Goal: Task Accomplishment & Management: Manage account settings

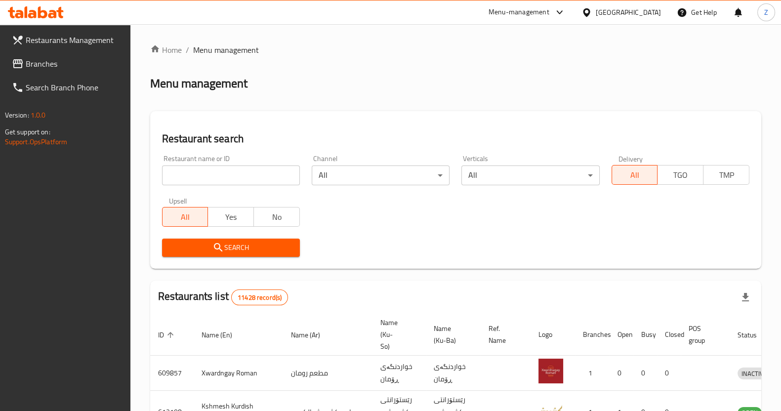
click at [193, 173] on input "search" at bounding box center [231, 176] width 138 height 20
click at [62, 64] on span "Branches" at bounding box center [74, 64] width 97 height 12
drag, startPoint x: 221, startPoint y: 167, endPoint x: 218, endPoint y: 172, distance: 5.5
click at [221, 168] on div "Home / Menu management Menu management Restaurant search Restaurant name or ID …" at bounding box center [455, 364] width 611 height 641
click at [212, 177] on input "search" at bounding box center [231, 176] width 138 height 20
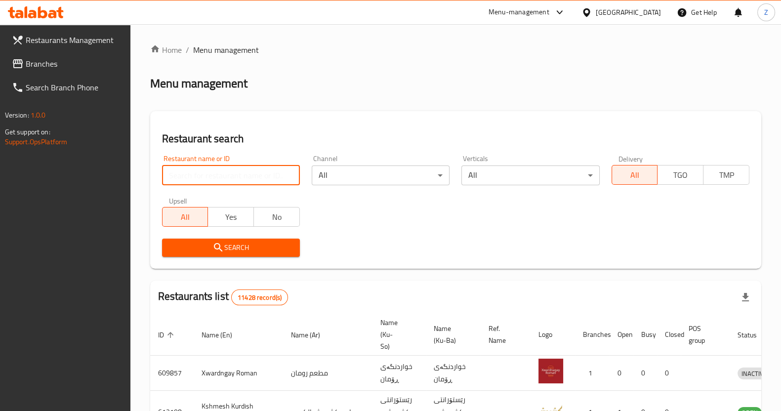
paste input "AZ"
type input "AZ"
click at [240, 233] on div "Restaurant name or ID AZ Restaurant name or ID Channel All ​ Verticals All ​ De…" at bounding box center [455, 206] width 599 height 114
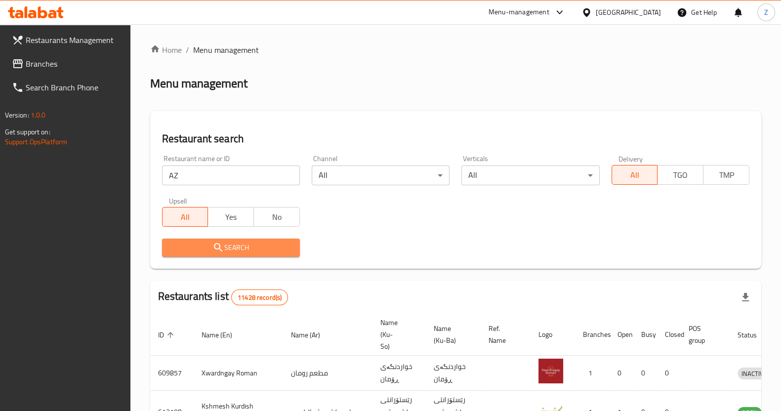
click at [235, 242] on span "Search" at bounding box center [231, 248] width 122 height 12
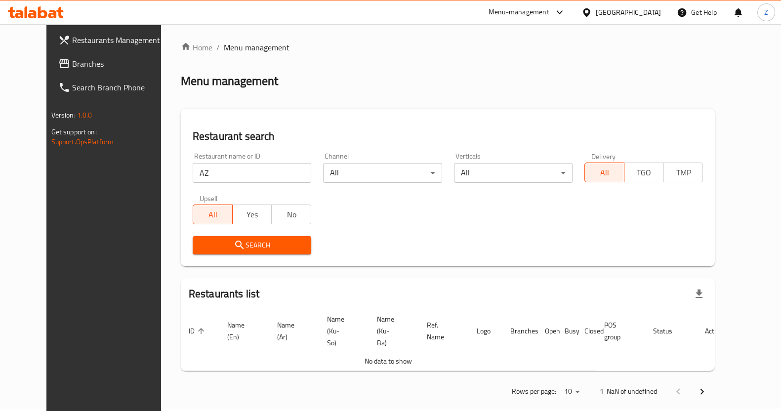
scroll to position [3, 0]
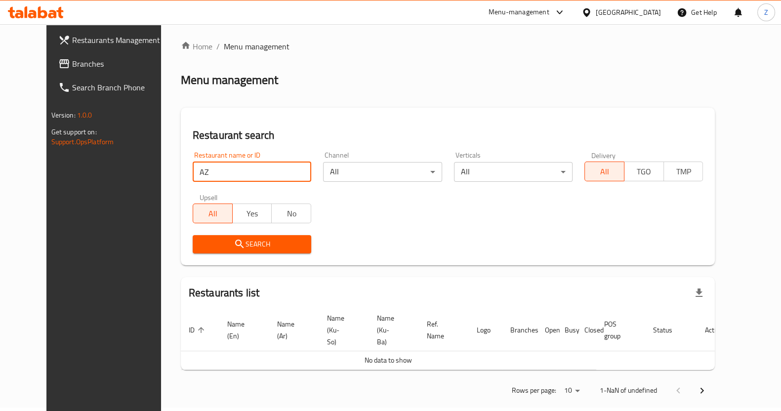
click at [193, 173] on input "AZ" at bounding box center [252, 172] width 119 height 20
drag, startPoint x: 47, startPoint y: 56, endPoint x: 84, endPoint y: 83, distance: 45.6
click at [72, 58] on span "Branches" at bounding box center [120, 64] width 97 height 12
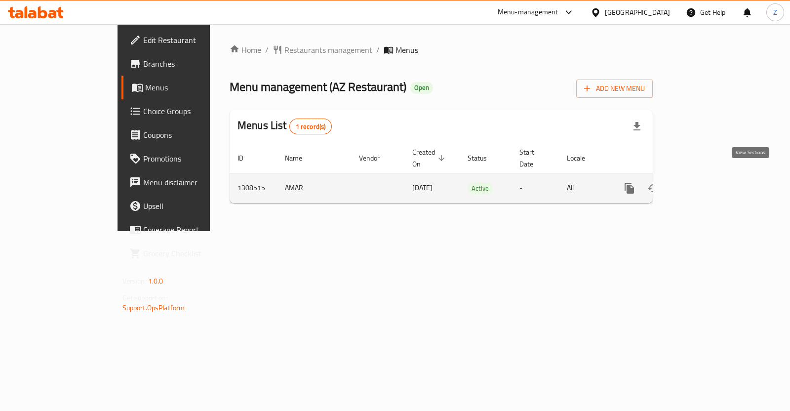
click at [707, 182] on icon "enhanced table" at bounding box center [701, 188] width 12 height 12
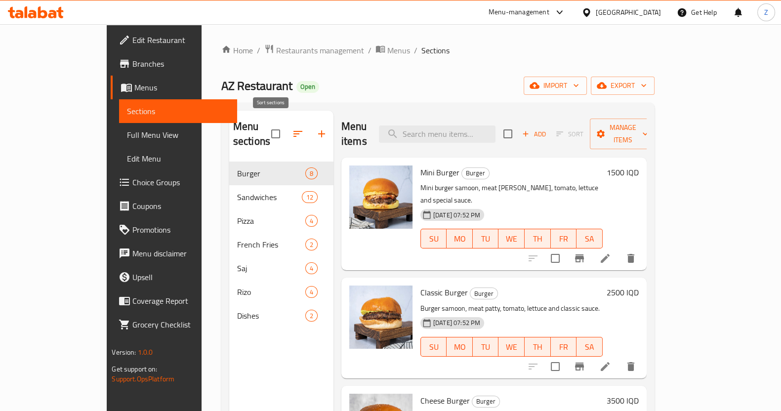
click at [310, 132] on button "button" at bounding box center [322, 134] width 24 height 24
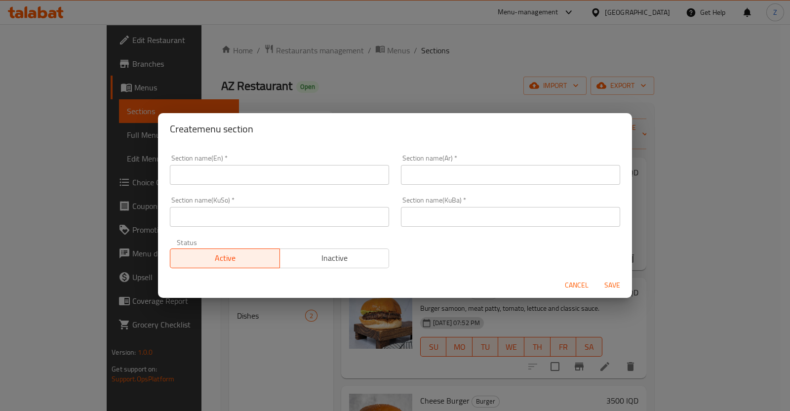
click at [246, 182] on input "text" at bounding box center [279, 175] width 219 height 20
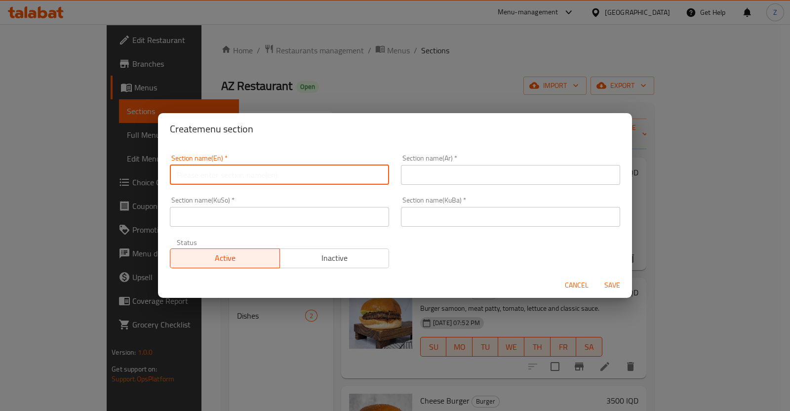
type input "س"
type input "Soft drinks"
click at [461, 180] on input "text" at bounding box center [510, 175] width 219 height 20
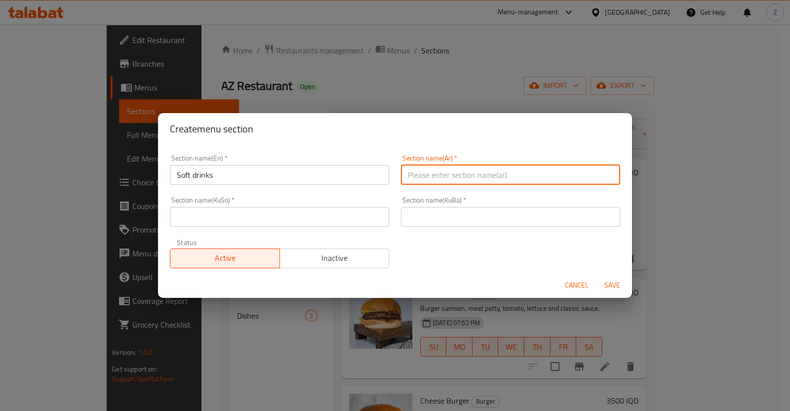
click at [461, 180] on input "text" at bounding box center [510, 175] width 219 height 20
type input "المشروبات الغازية"
drag, startPoint x: 473, startPoint y: 176, endPoint x: 356, endPoint y: 176, distance: 117.1
click at [357, 176] on div "Section name(En)   * Soft drinks Section name(En) * Section name(Ar)   * المشرو…" at bounding box center [395, 211] width 462 height 125
click at [423, 214] on input "text" at bounding box center [510, 217] width 219 height 20
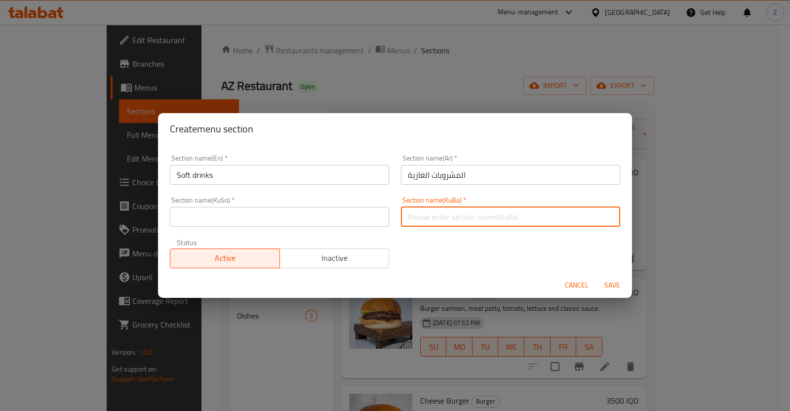
paste input "المشروبات الغازية"
type input "المشروبات الغازية"
click at [304, 214] on input "text" at bounding box center [279, 217] width 219 height 20
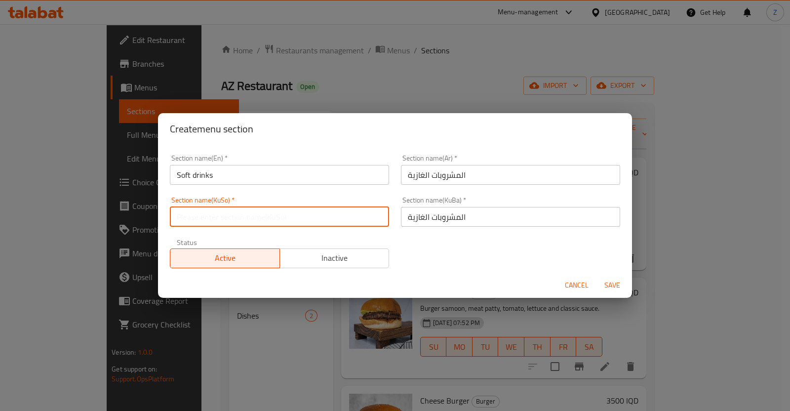
paste input "المشروبات الغازية"
type input "المشروبات الغازية"
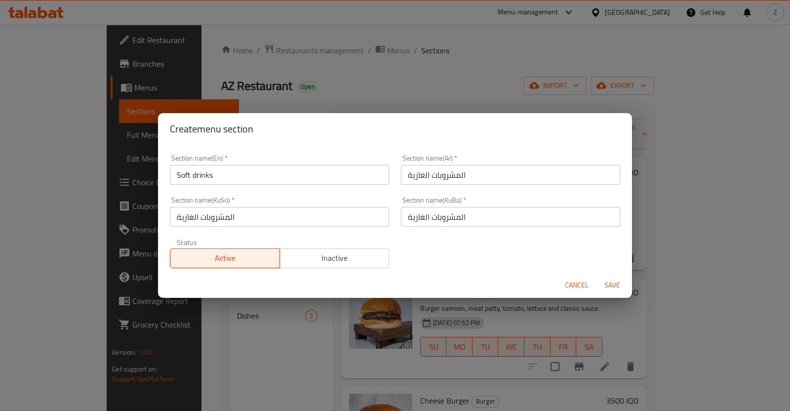
drag, startPoint x: 607, startPoint y: 278, endPoint x: 353, endPoint y: 267, distance: 254.2
click at [353, 267] on form "Section name(En)   * Soft drinks Section name(En) * Section name(Ar)   * المشرو…" at bounding box center [395, 222] width 474 height 154
click at [352, 264] on span "Inactive" at bounding box center [335, 258] width 102 height 14
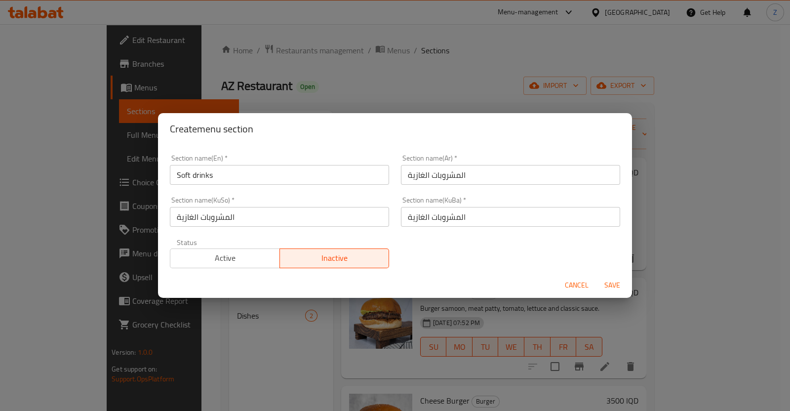
click at [607, 284] on span "Save" at bounding box center [613, 285] width 24 height 12
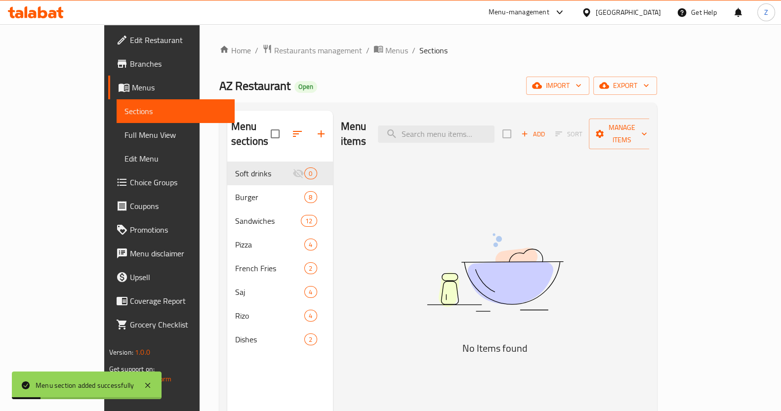
click at [546, 128] on span "Add" at bounding box center [533, 133] width 27 height 11
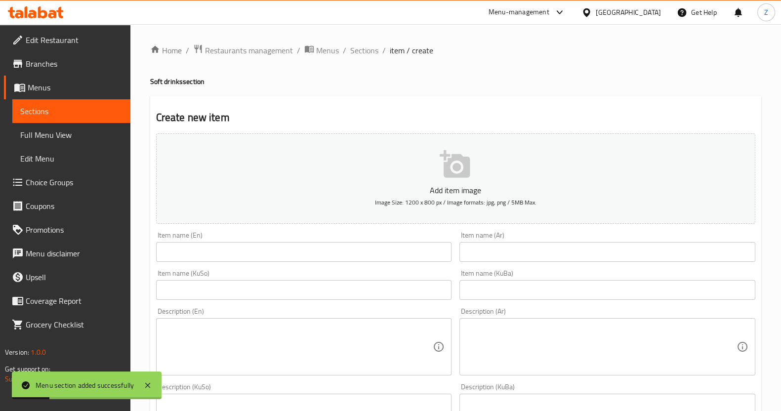
click at [524, 251] on div "Home / Restaurants management / Menus / Sections / item / create Soft drinks se…" at bounding box center [455, 418] width 611 height 748
click at [524, 251] on input "text" at bounding box center [607, 252] width 296 height 20
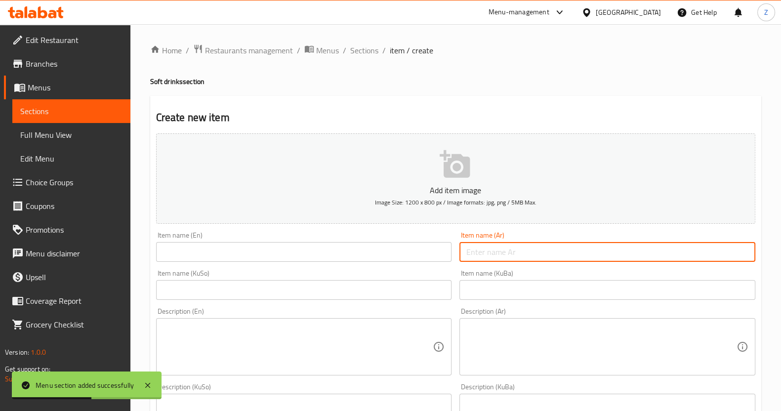
type input "ت"
type input "[PERSON_NAME]"
click at [290, 244] on input "text" at bounding box center [304, 252] width 296 height 20
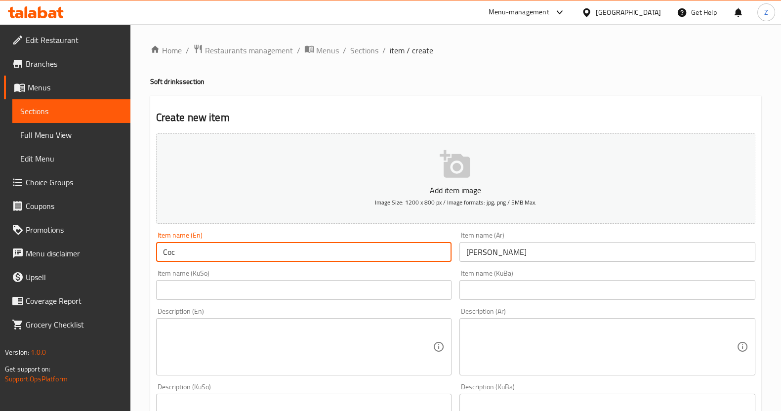
type input "Coca-Cola"
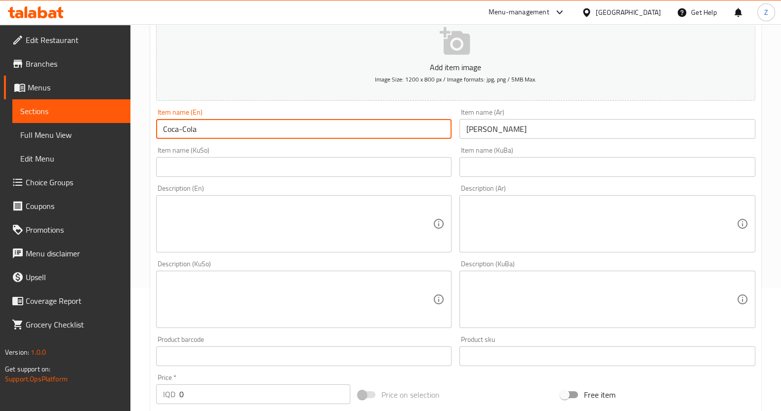
scroll to position [123, 0]
click at [533, 207] on textarea at bounding box center [601, 224] width 270 height 47
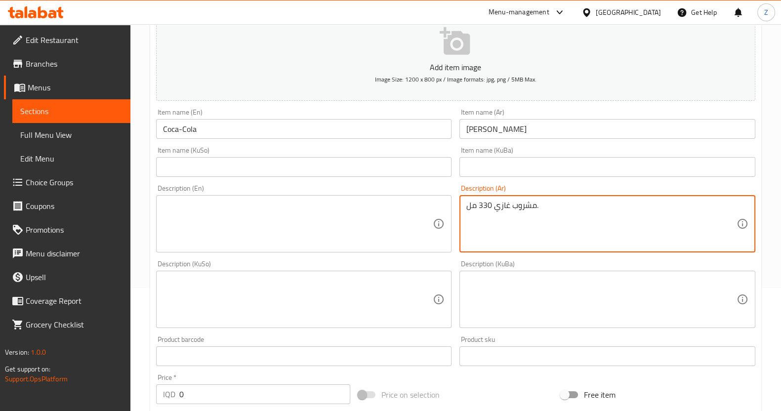
click at [533, 205] on textarea "مشروب غازي 330 مل." at bounding box center [601, 224] width 270 height 47
click at [534, 205] on textarea "مشروب غازي 330 مل." at bounding box center [601, 224] width 270 height 47
type textarea "مشروب غازي 330 مل."
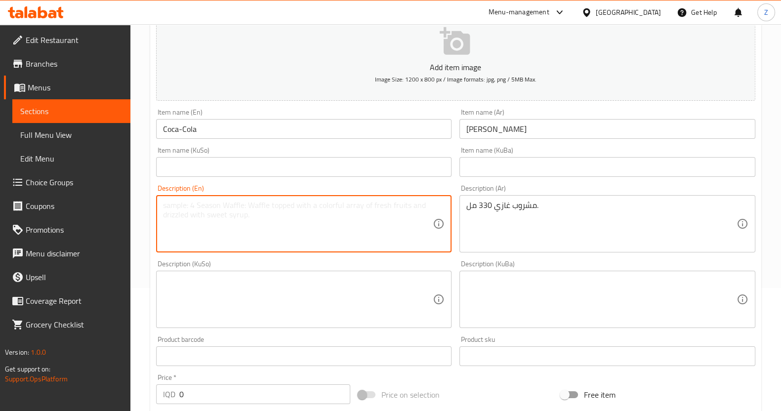
click at [290, 206] on textarea at bounding box center [298, 224] width 270 height 47
paste textarea "330ml soft drink."
click at [177, 207] on textarea "330ml soft drink." at bounding box center [298, 224] width 270 height 47
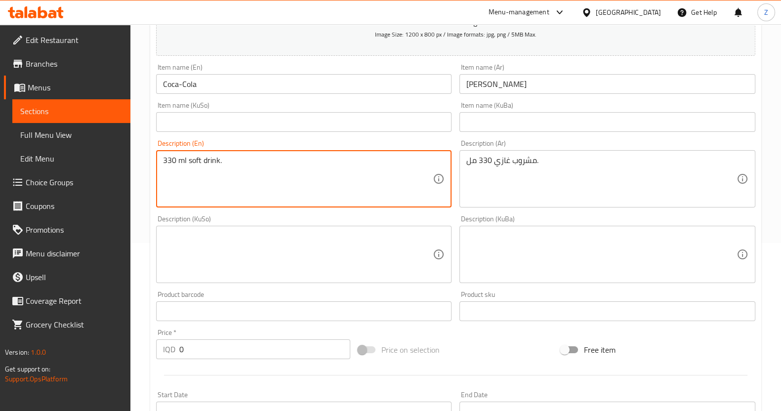
scroll to position [185, 0]
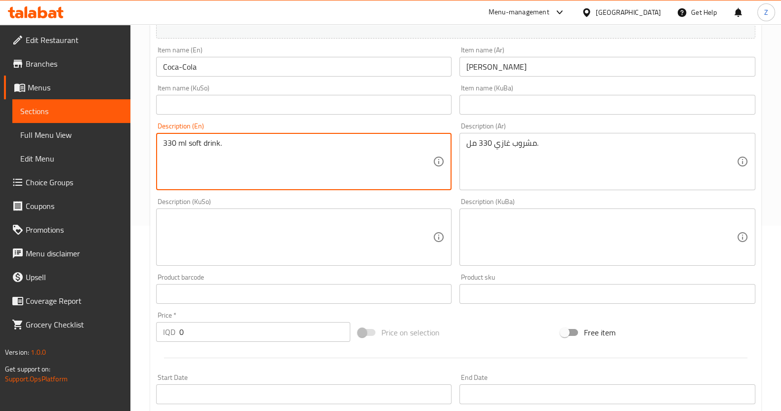
type textarea "330 ml soft drink."
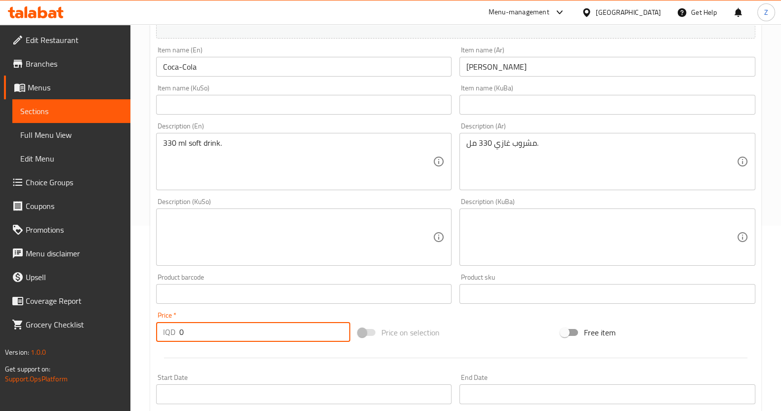
drag, startPoint x: 191, startPoint y: 333, endPoint x: 155, endPoint y: 333, distance: 36.1
click at [155, 333] on div "Price   * IQD 0 Price *" at bounding box center [253, 327] width 203 height 38
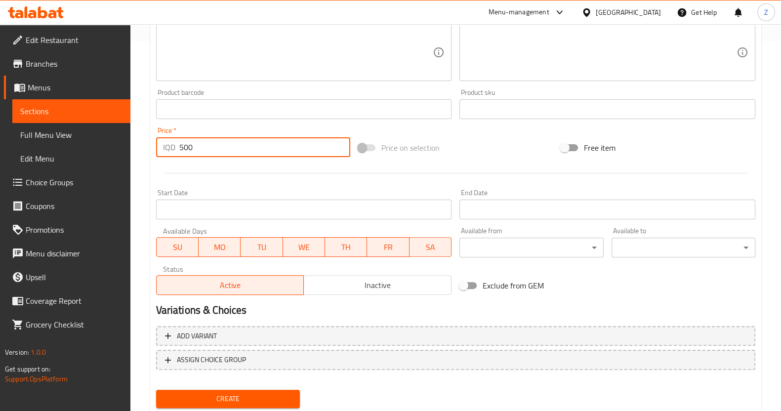
scroll to position [371, 0]
type input "500"
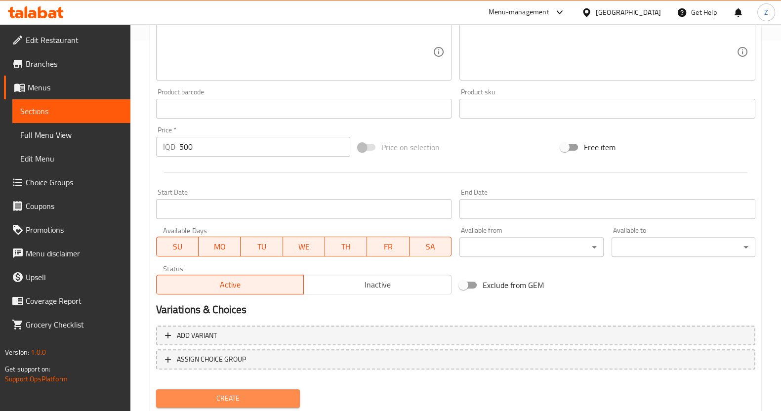
click at [243, 397] on span "Create" at bounding box center [228, 398] width 128 height 12
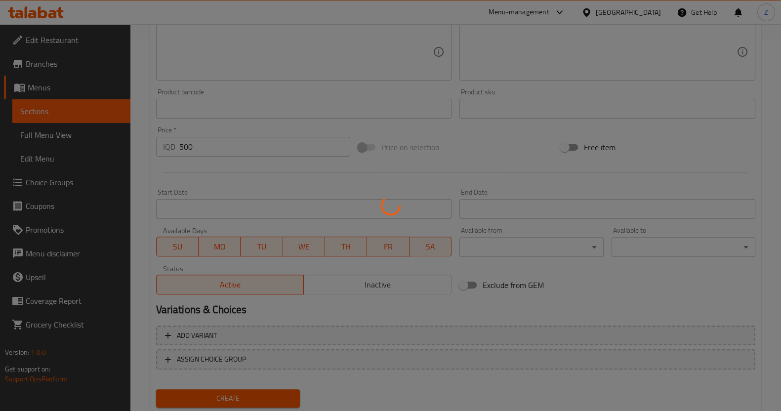
scroll to position [0, 0]
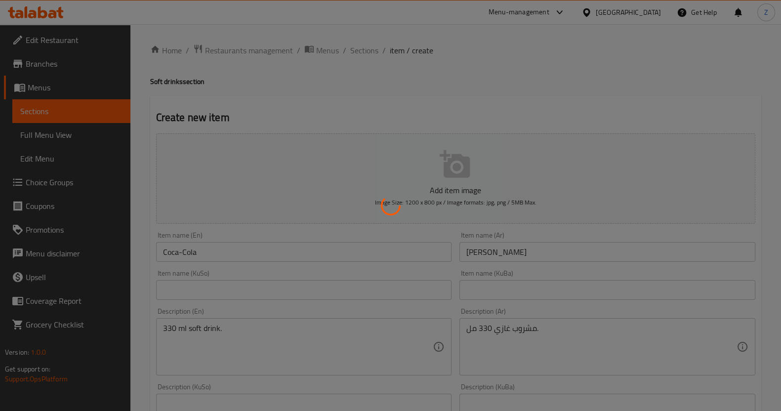
type input "0"
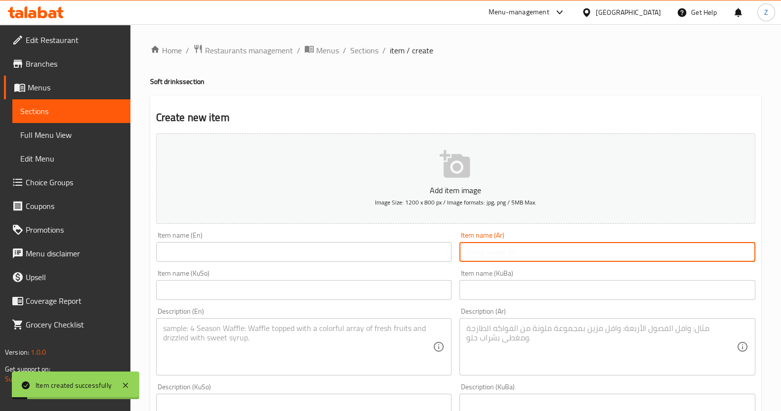
click at [502, 250] on input "text" at bounding box center [607, 252] width 296 height 20
type input "فانتا برتقال"
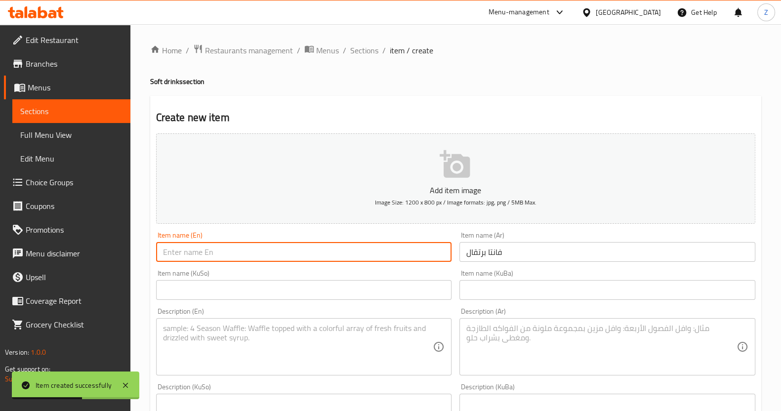
click at [334, 253] on input "text" at bounding box center [304, 252] width 296 height 20
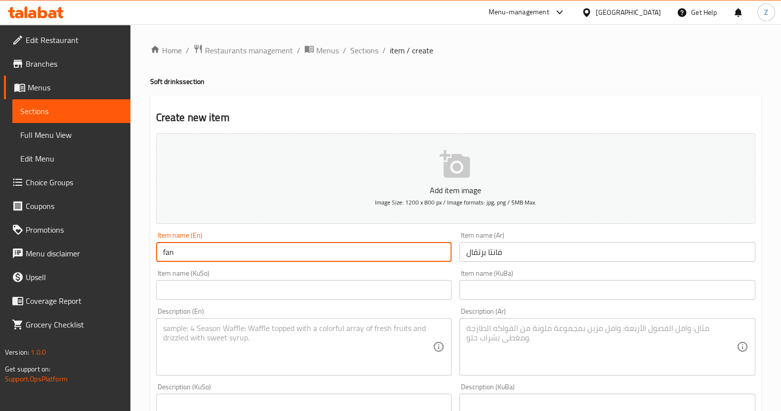
type input "Fanta Orange"
click at [520, 344] on textarea at bounding box center [601, 347] width 270 height 47
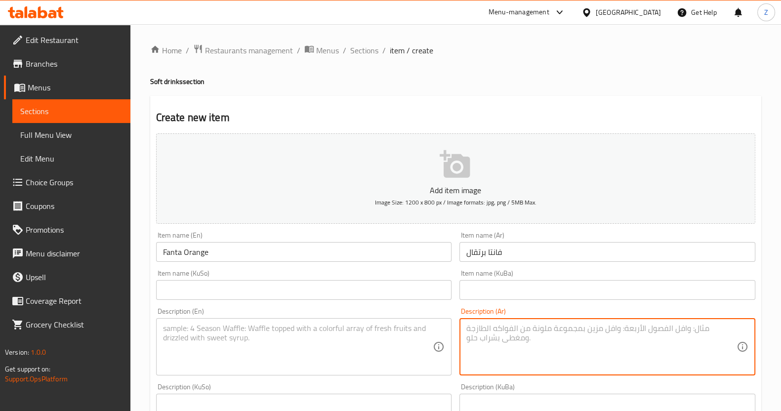
click at [371, 335] on textarea at bounding box center [298, 347] width 270 height 47
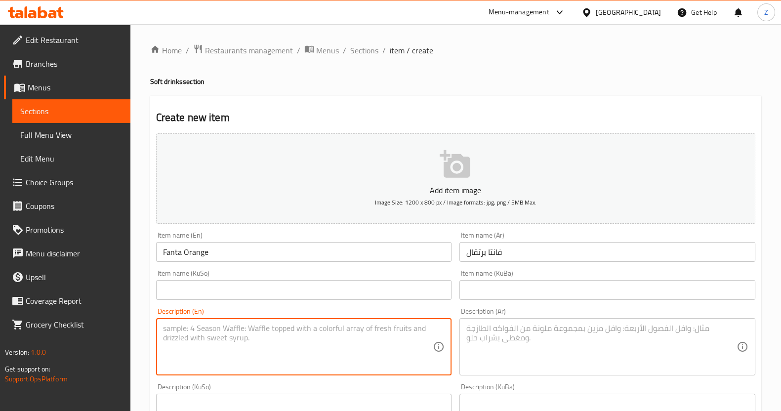
paste textarea "330ml soft drink."
type textarea "330ml soft drink."
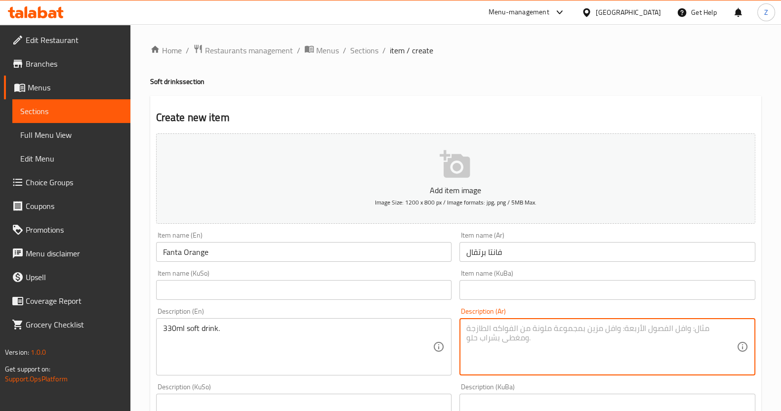
click at [518, 334] on textarea at bounding box center [601, 347] width 270 height 47
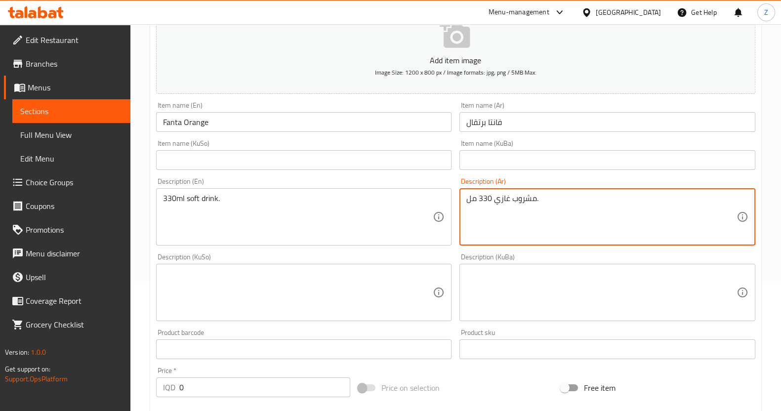
scroll to position [185, 0]
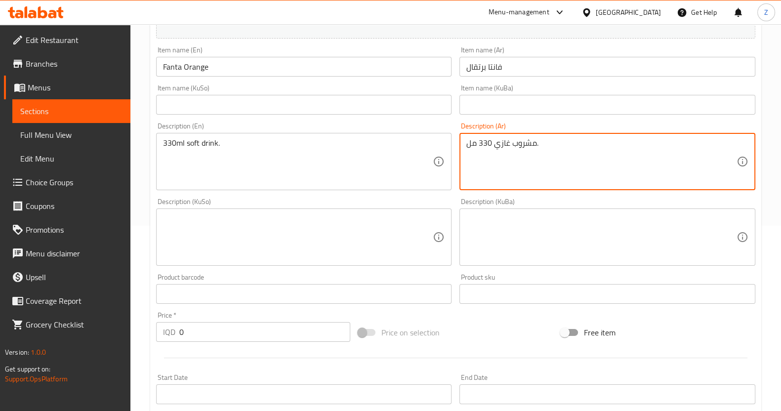
type textarea "مشروب غازي 330 مل."
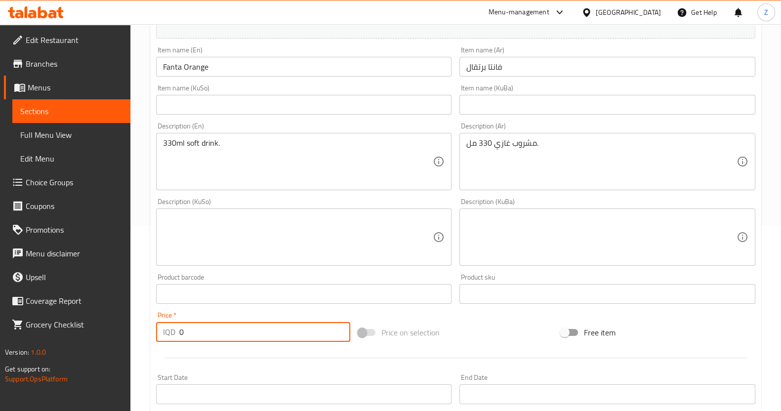
drag, startPoint x: 186, startPoint y: 334, endPoint x: 138, endPoint y: 333, distance: 47.5
click at [138, 333] on div "Home / Restaurants management / Menus / Sections / item / create Soft drinks se…" at bounding box center [455, 233] width 651 height 788
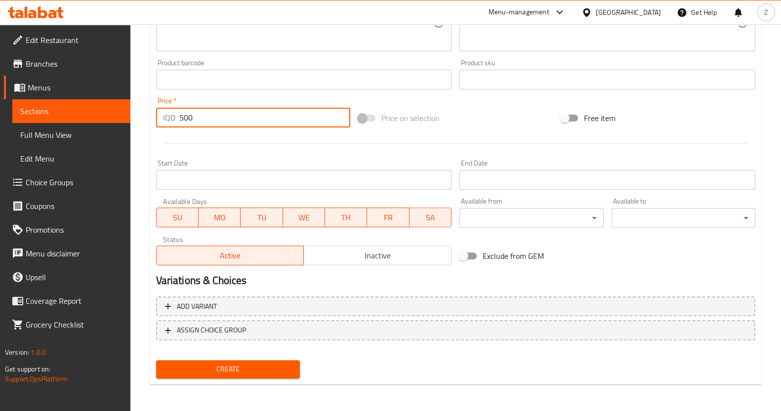
type input "500"
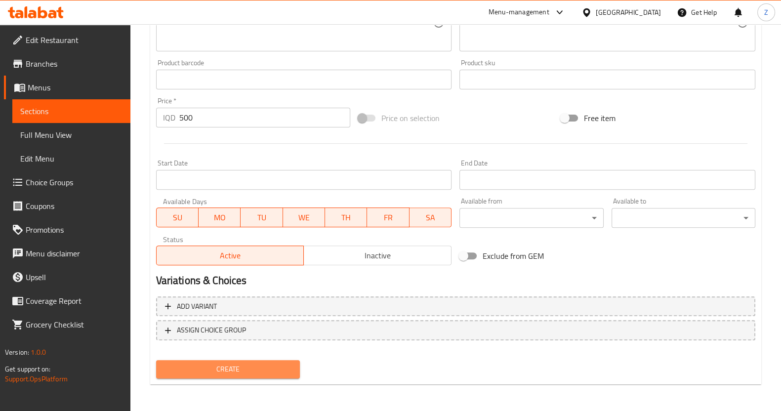
click at [200, 367] on span "Create" at bounding box center [228, 369] width 128 height 12
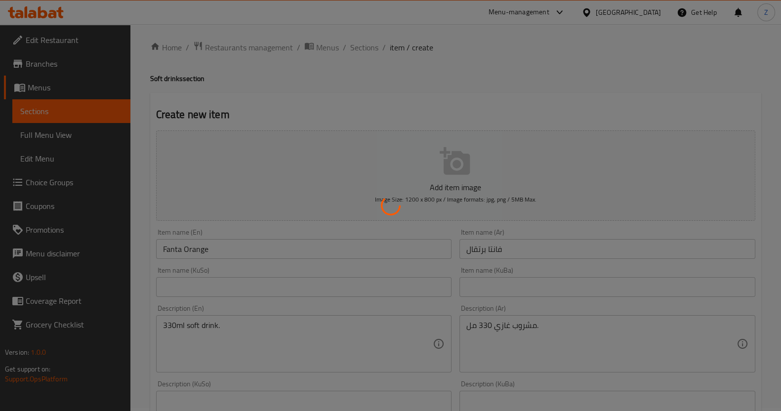
scroll to position [0, 0]
type input "0"
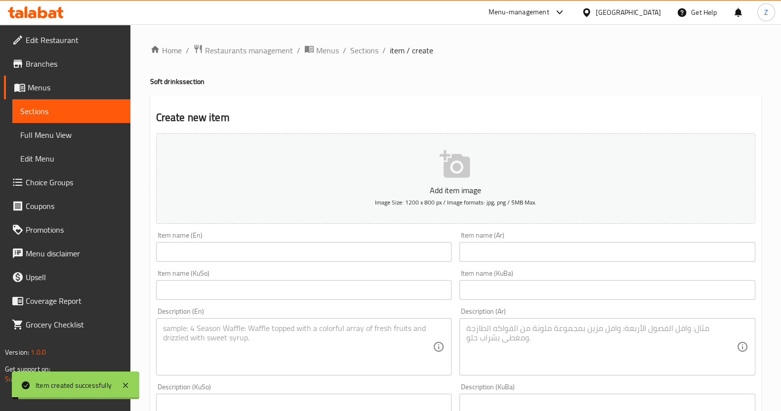
click at [516, 256] on input "text" at bounding box center [607, 252] width 296 height 20
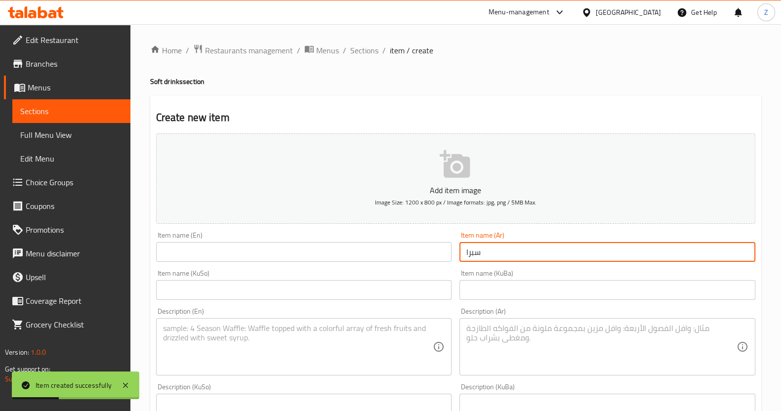
type input "سبرايت"
click at [285, 252] on input "text" at bounding box center [304, 252] width 296 height 20
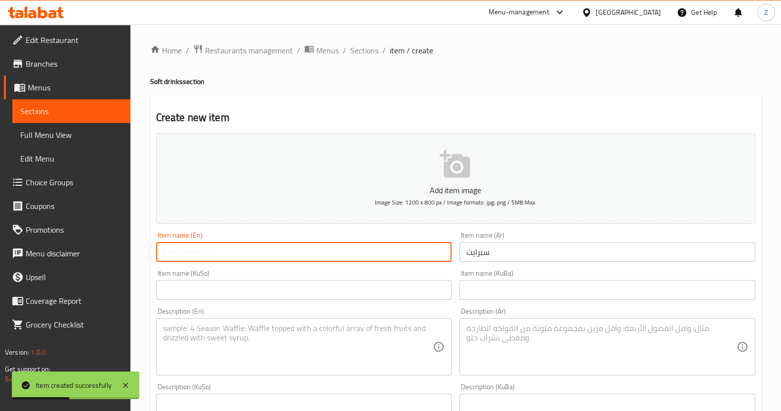
click at [285, 252] on input "text" at bounding box center [304, 252] width 296 height 20
type input "Sprite"
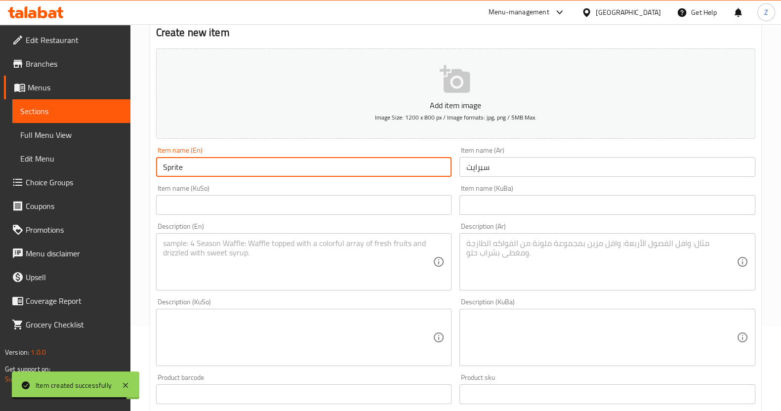
scroll to position [123, 0]
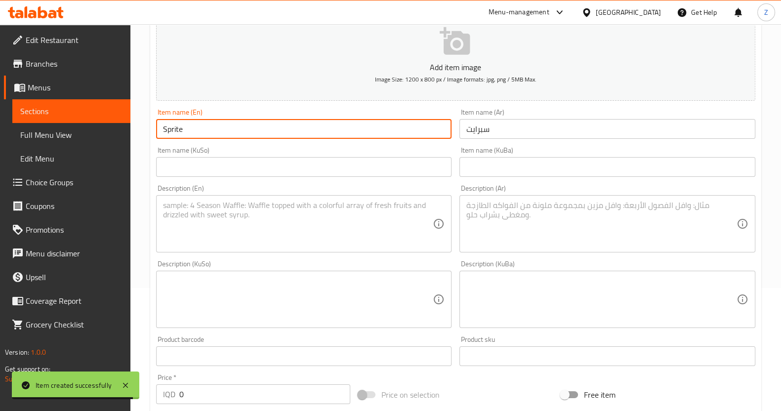
click at [353, 228] on textarea at bounding box center [298, 224] width 270 height 47
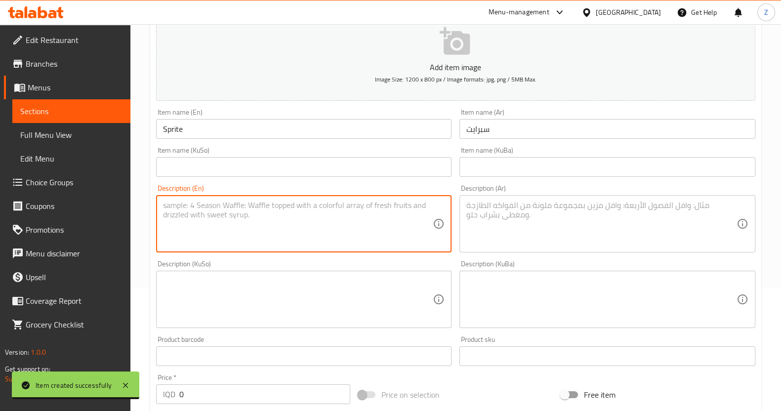
paste textarea "330ml soft drink."
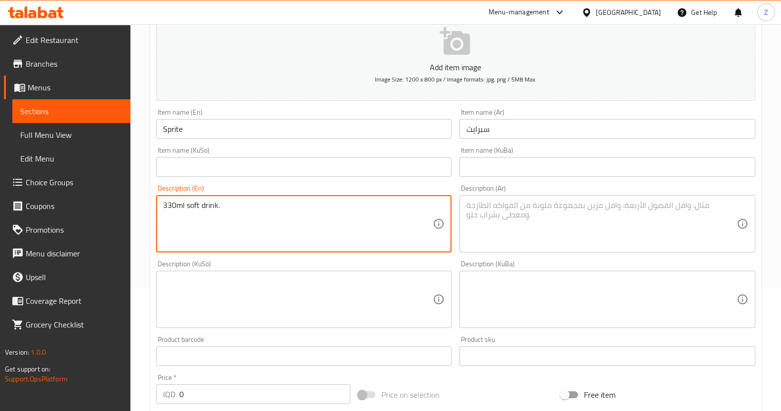
type textarea "330ml soft drink."
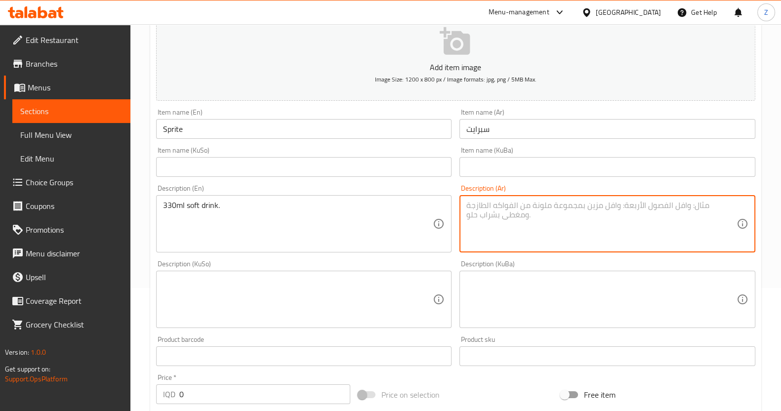
click at [499, 222] on textarea at bounding box center [601, 224] width 270 height 47
click at [512, 223] on textarea at bounding box center [601, 224] width 270 height 47
paste textarea "330ml soft drink."
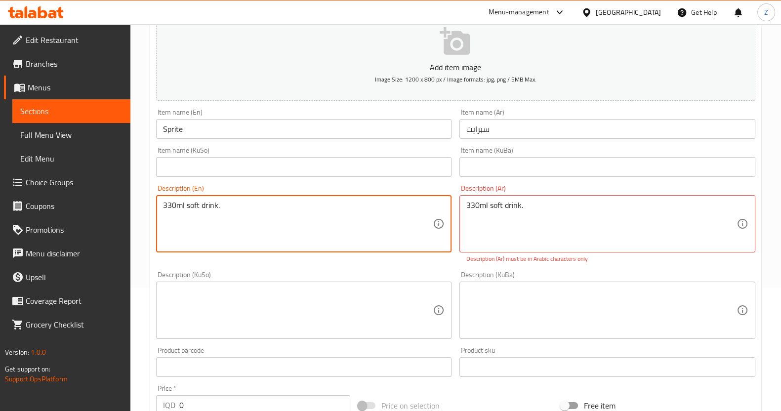
drag, startPoint x: 311, startPoint y: 211, endPoint x: 154, endPoint y: 209, distance: 157.6
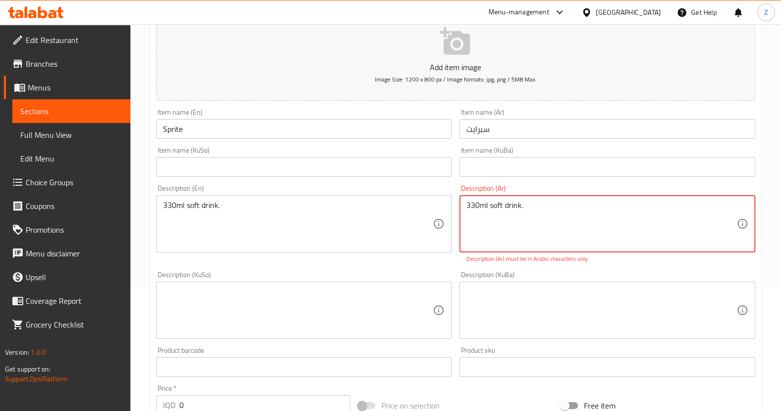
click at [554, 210] on textarea "330ml soft drink." at bounding box center [601, 224] width 270 height 47
type textarea "l"
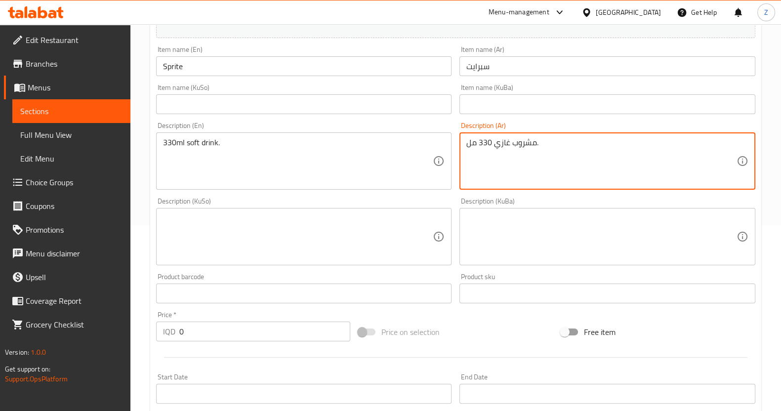
scroll to position [247, 0]
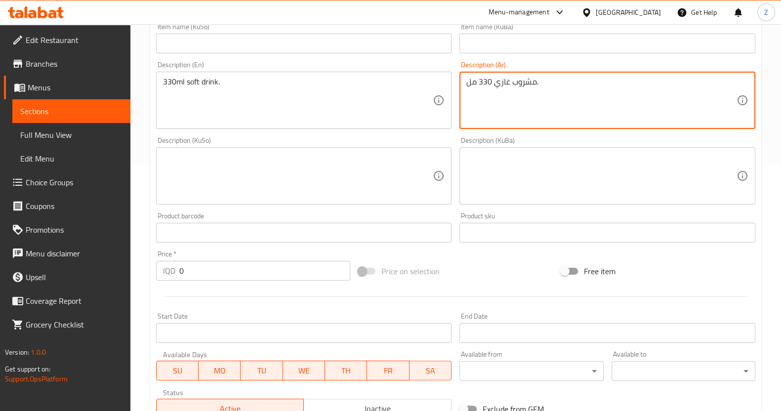
type textarea "مشروب غازي 330 مل."
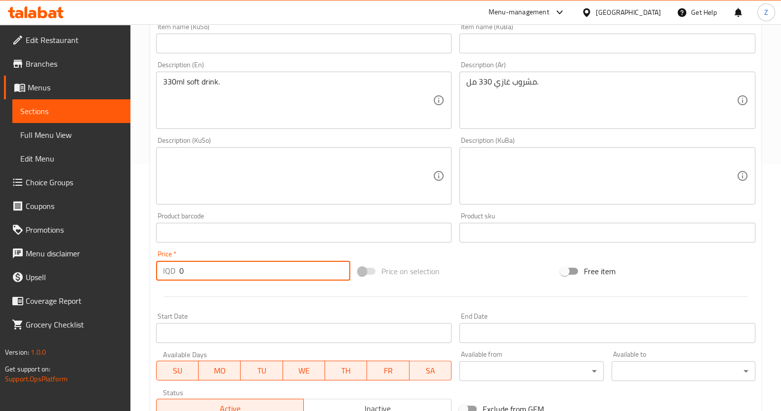
drag, startPoint x: 192, startPoint y: 267, endPoint x: 111, endPoint y: 240, distance: 85.6
click at [146, 268] on div "Home / Restaurants management / Menus / Sections / item / create Soft drinks se…" at bounding box center [455, 172] width 651 height 788
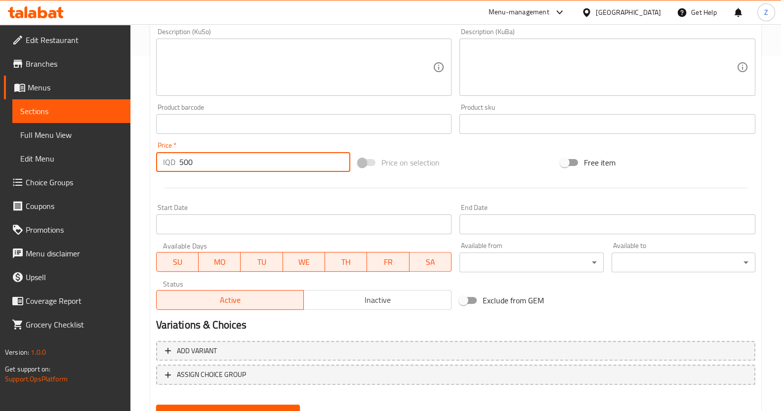
scroll to position [400, 0]
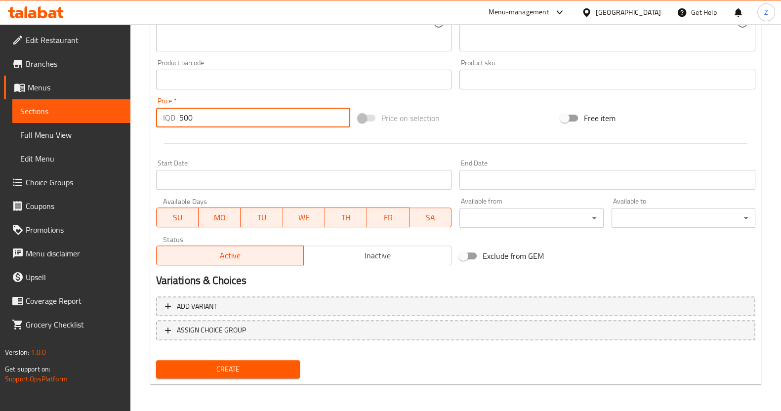
type input "500"
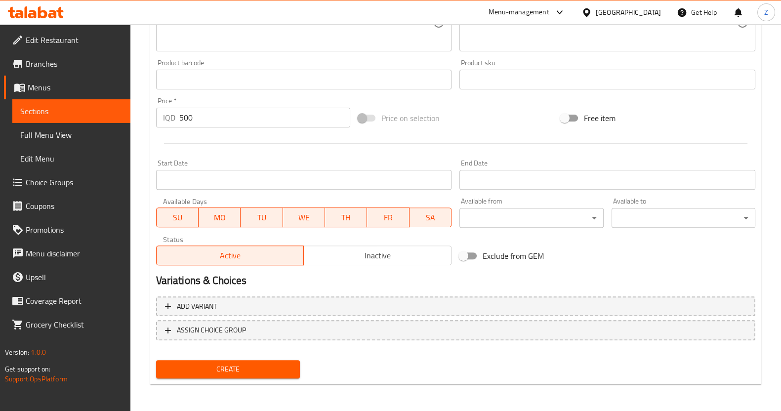
drag, startPoint x: 222, startPoint y: 357, endPoint x: 223, endPoint y: 365, distance: 7.5
click at [223, 358] on div "Create" at bounding box center [228, 369] width 152 height 26
click at [224, 367] on span "Create" at bounding box center [228, 369] width 128 height 12
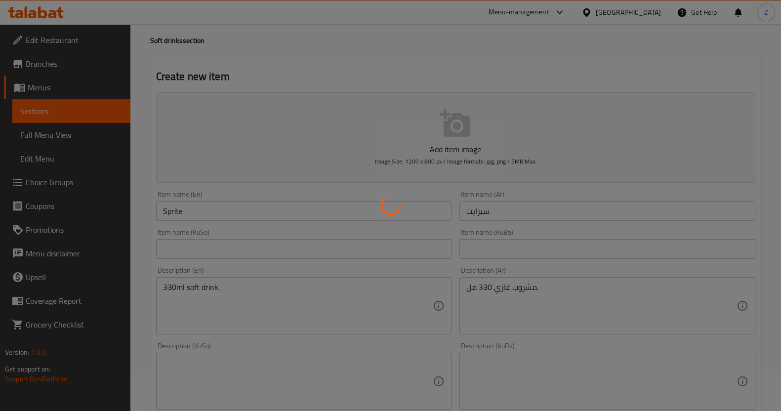
scroll to position [0, 0]
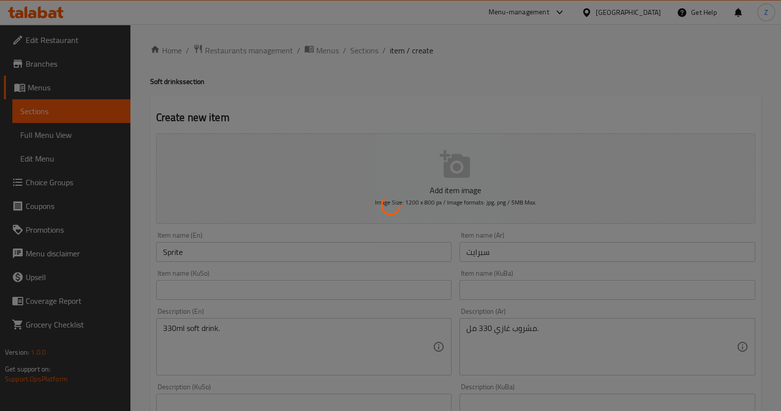
type input "0"
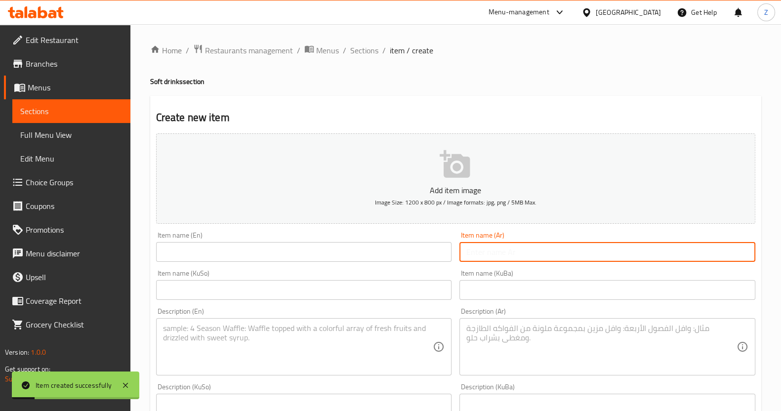
click at [481, 250] on input "text" at bounding box center [607, 252] width 296 height 20
type input "ماء"
click at [366, 250] on input "text" at bounding box center [304, 252] width 296 height 20
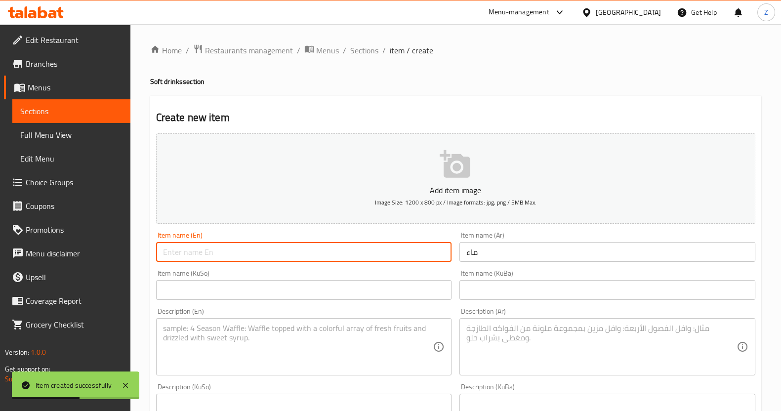
click at [366, 250] on input "text" at bounding box center [304, 252] width 296 height 20
type input "Water"
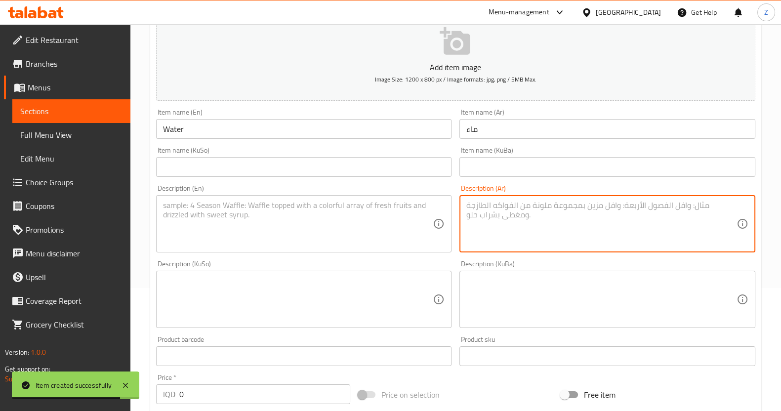
click at [509, 206] on textarea at bounding box center [601, 224] width 270 height 47
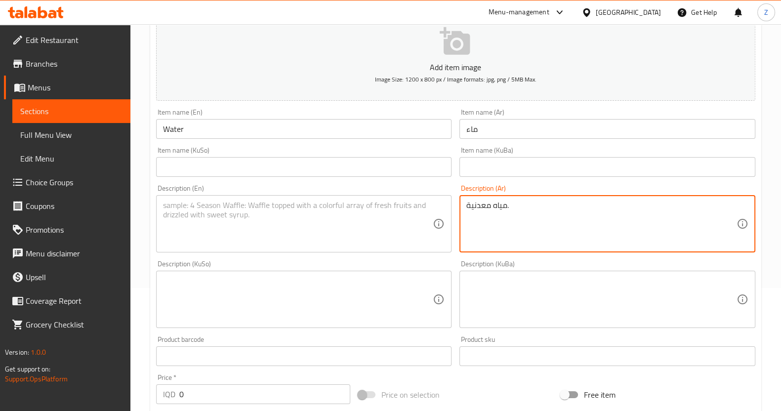
type textarea "مياه معدنية."
click at [198, 219] on textarea at bounding box center [298, 224] width 270 height 47
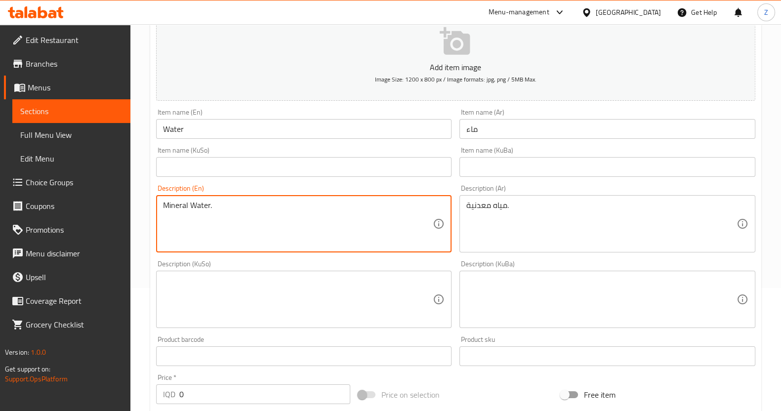
scroll to position [247, 0]
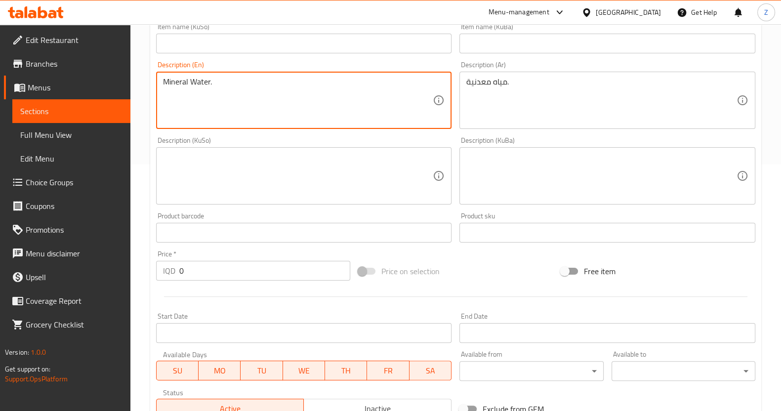
type textarea "Mineral Water."
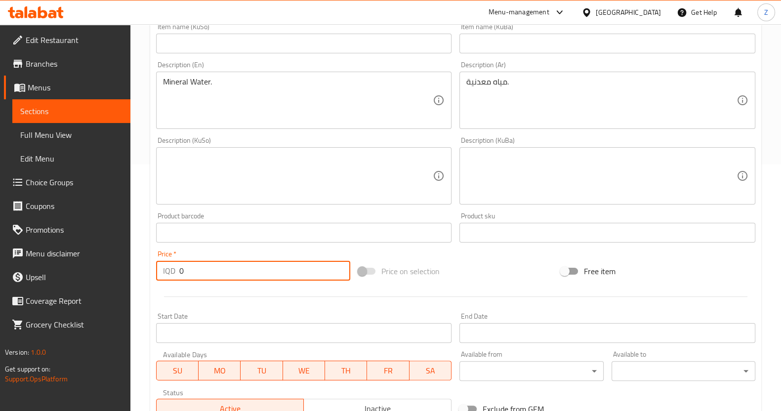
drag, startPoint x: 191, startPoint y: 266, endPoint x: 150, endPoint y: 275, distance: 42.0
click at [150, 275] on div "Create new item Add item image Image Size: 1200 x 800 px / Image formats: jpg, …" at bounding box center [455, 193] width 611 height 689
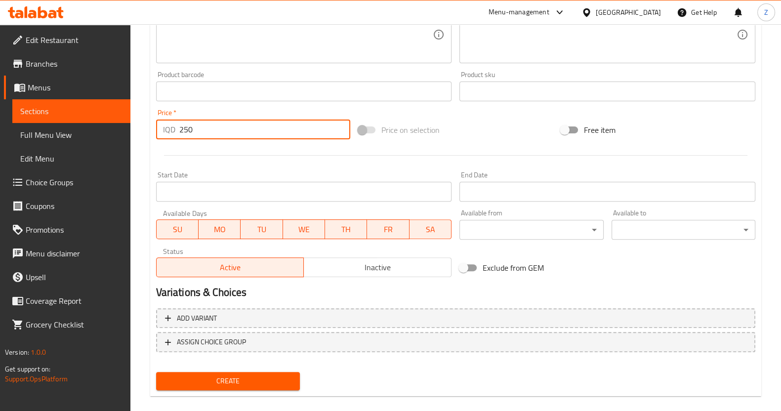
scroll to position [400, 0]
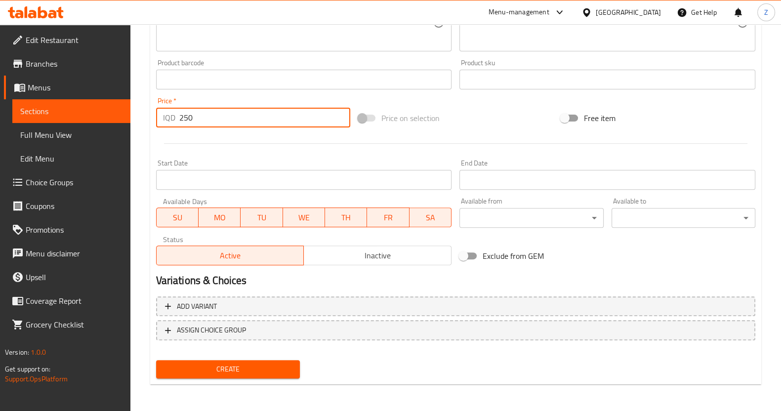
type input "250"
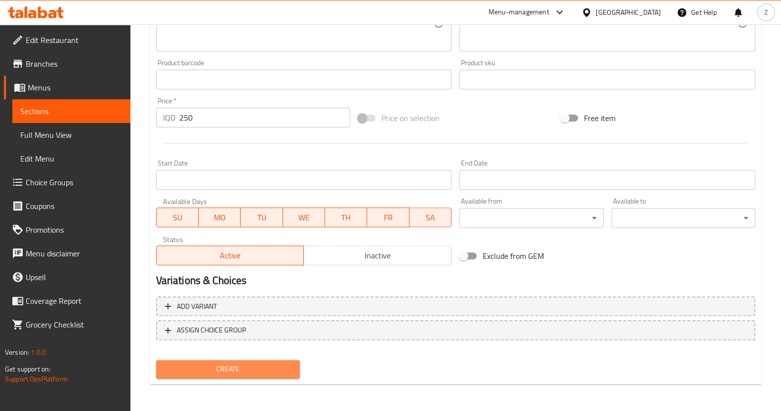
click at [191, 363] on span "Create" at bounding box center [228, 369] width 128 height 12
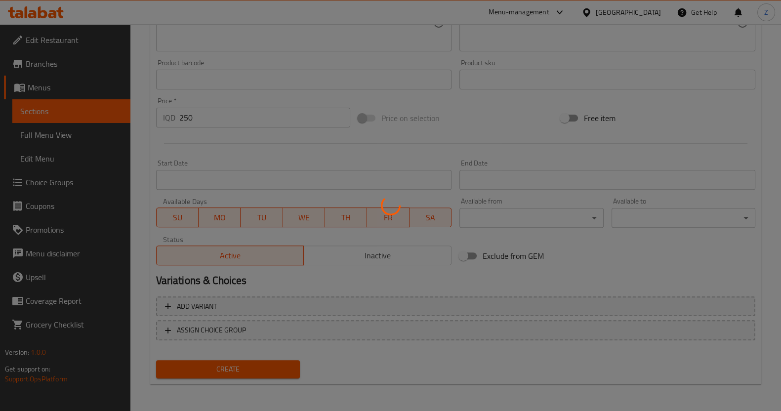
type input "0"
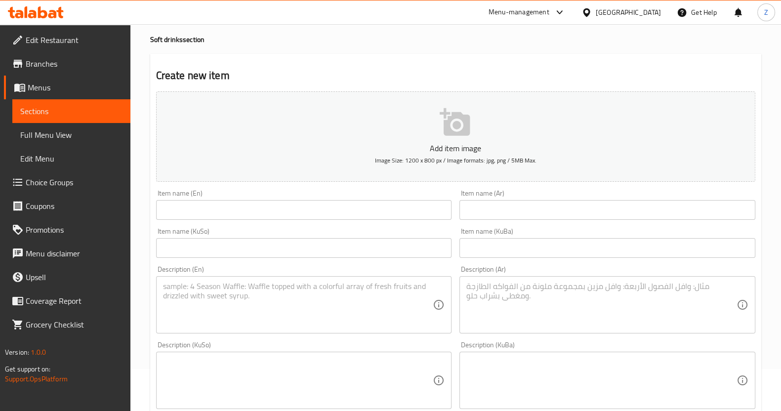
scroll to position [0, 0]
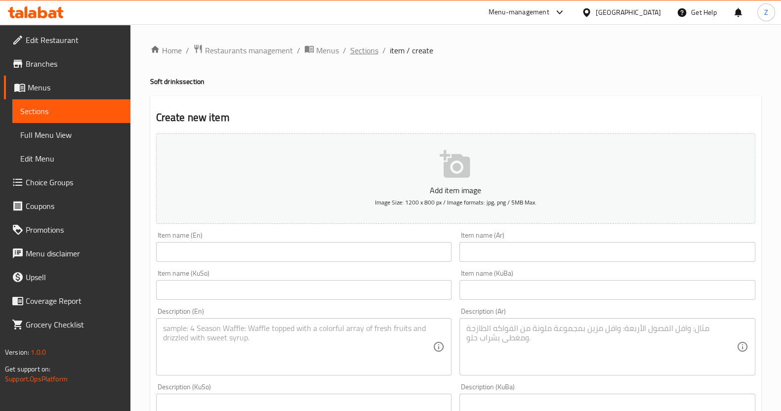
click at [368, 48] on span "Sections" at bounding box center [364, 50] width 28 height 12
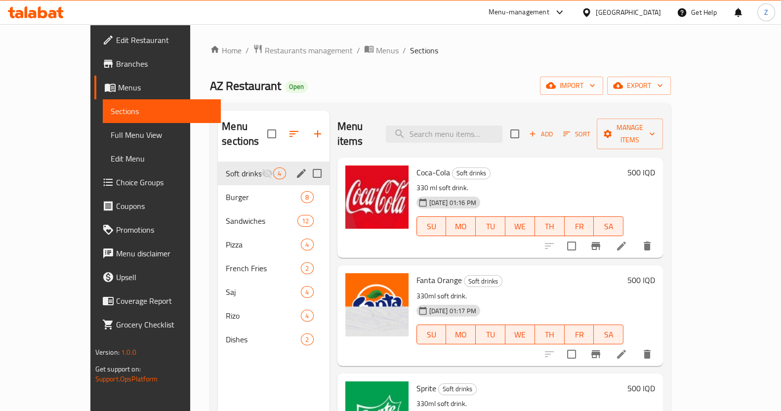
click at [297, 169] on icon "edit" at bounding box center [301, 173] width 9 height 9
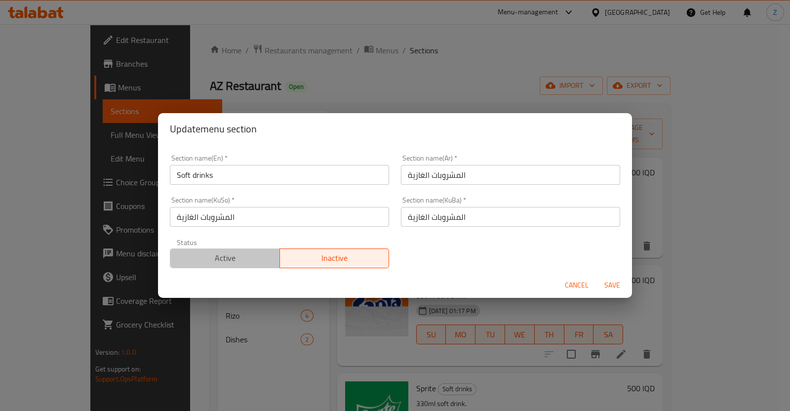
drag, startPoint x: 244, startPoint y: 257, endPoint x: 422, endPoint y: 269, distance: 178.8
click at [243, 258] on span "Active" at bounding box center [225, 258] width 102 height 14
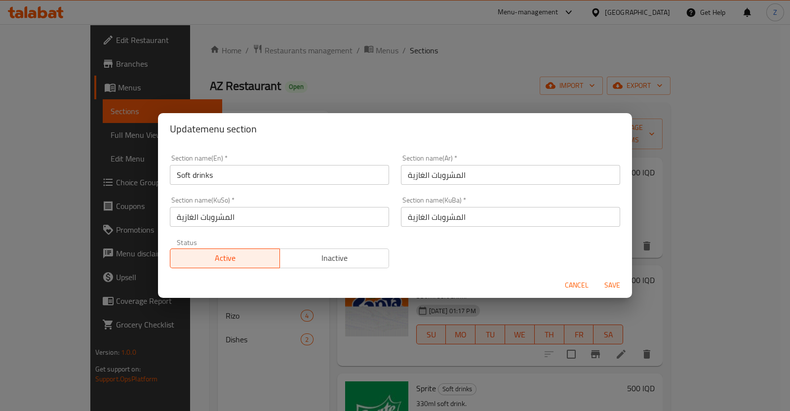
click at [597, 282] on button "Save" at bounding box center [613, 285] width 32 height 18
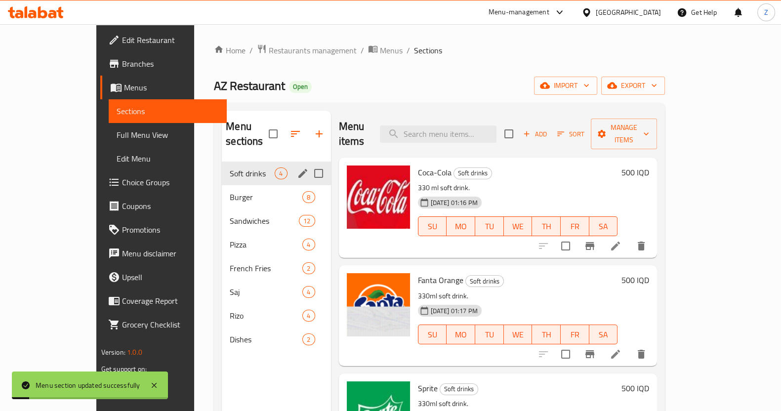
click at [246, 371] on div "Menu sections Soft drinks 4 Burger 8 Sandwiches 12 Pizza 4 French Fries 2 Saj 4…" at bounding box center [276, 316] width 109 height 411
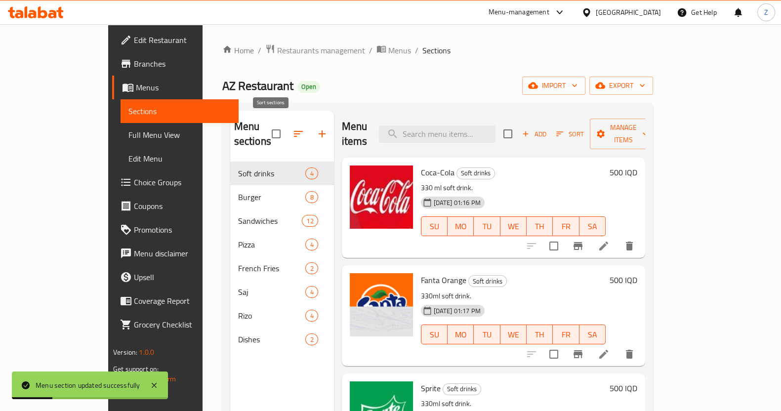
click at [292, 131] on icon "button" at bounding box center [298, 134] width 12 height 12
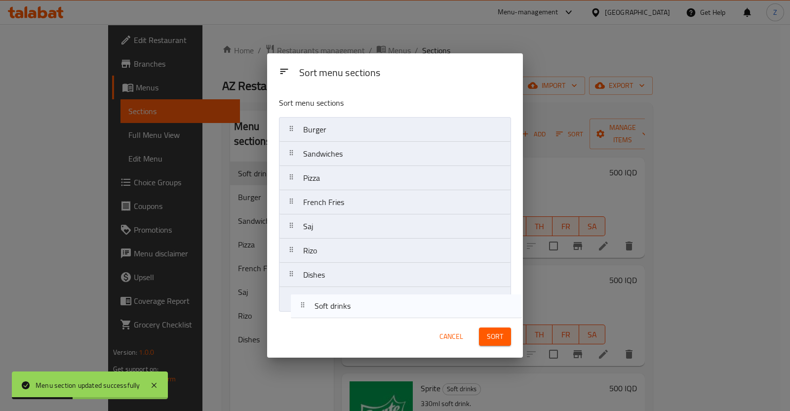
drag, startPoint x: 317, startPoint y: 133, endPoint x: 368, endPoint y: 327, distance: 200.1
click at [329, 317] on div "Sort menu sections Sort menu sections Soft drinks Burger Sandwiches Pizza Frenc…" at bounding box center [394, 205] width 255 height 304
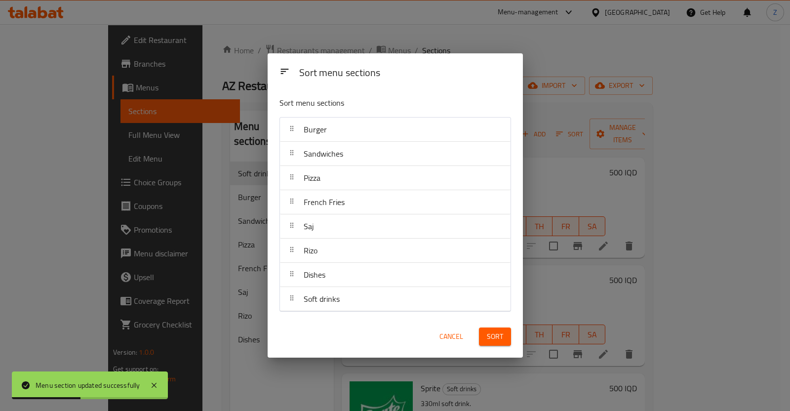
click at [501, 334] on span "Sort" at bounding box center [495, 337] width 16 height 12
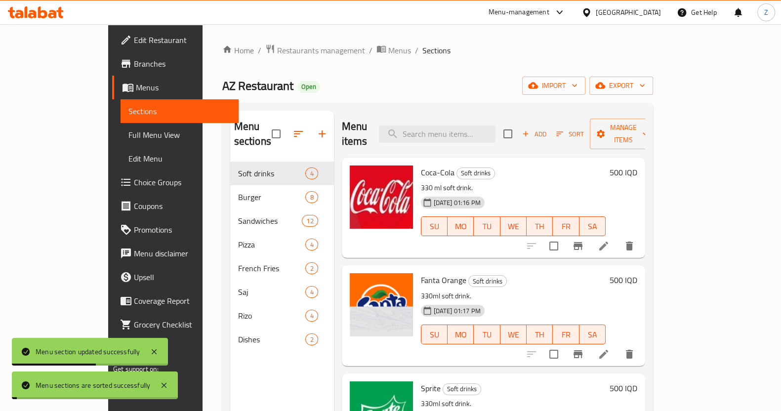
click at [234, 371] on div "Menu sections Soft drinks 4 Burger 8 Sandwiches 12 Pizza 4 French Fries 2 Saj 4…" at bounding box center [282, 316] width 104 height 411
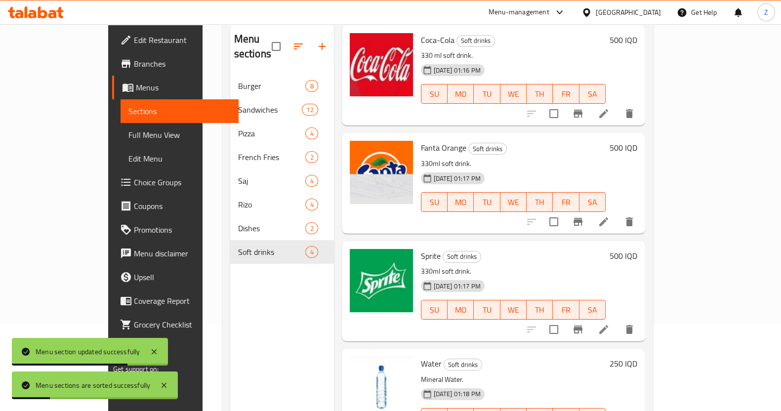
scroll to position [138, 0]
